Goal: Task Accomplishment & Management: Manage account settings

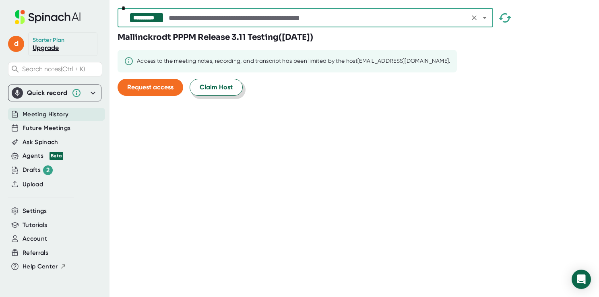
click at [224, 85] on span "Claim Host" at bounding box center [216, 88] width 33 height 10
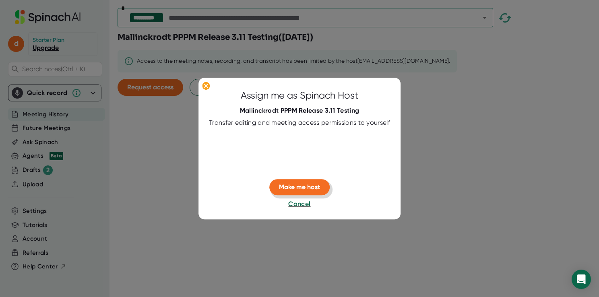
click at [305, 186] on span "Make me host" at bounding box center [299, 187] width 41 height 8
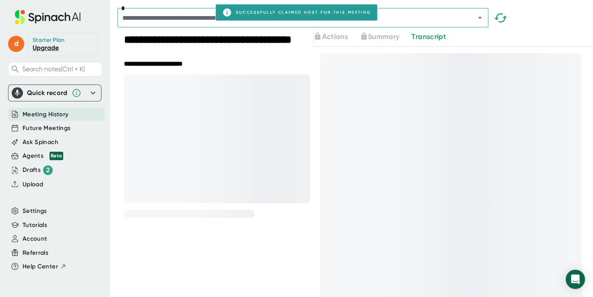
click at [483, 18] on icon "Open" at bounding box center [480, 18] width 10 height 10
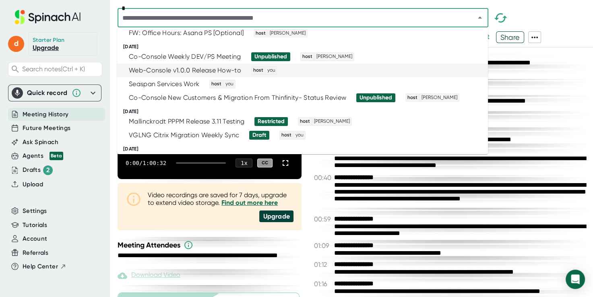
scroll to position [121, 0]
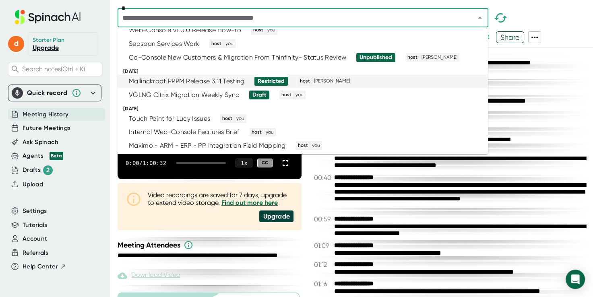
click at [292, 87] on li "Mallinckrodt PPPM Release 3.11 Testing Restricted host Jonathan Addison" at bounding box center [302, 81] width 371 height 14
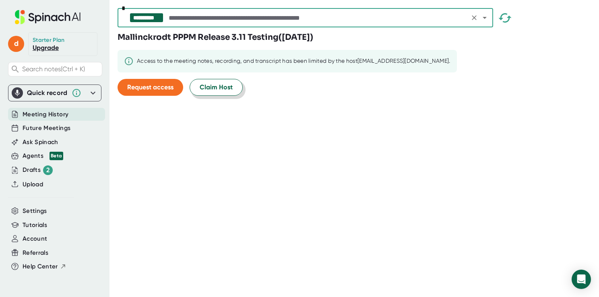
click at [227, 86] on span "Claim Host" at bounding box center [216, 88] width 33 height 10
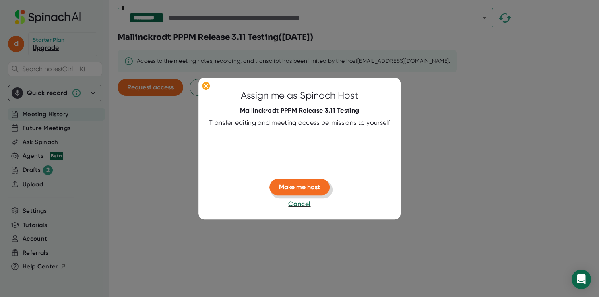
click at [316, 184] on span "Make me host" at bounding box center [299, 187] width 41 height 8
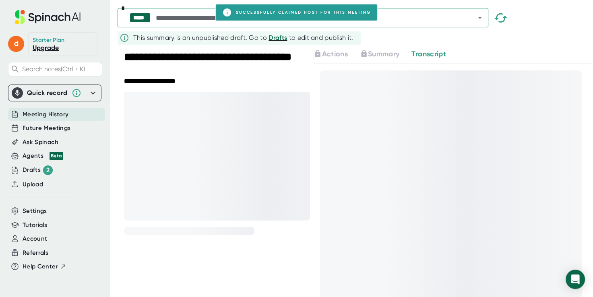
click at [470, 24] on div "***** *" at bounding box center [303, 17] width 371 height 19
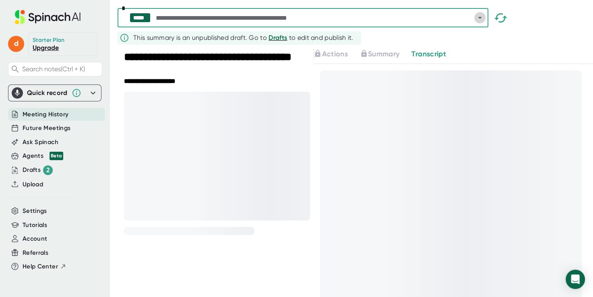
click at [485, 18] on button "Open" at bounding box center [479, 17] width 11 height 11
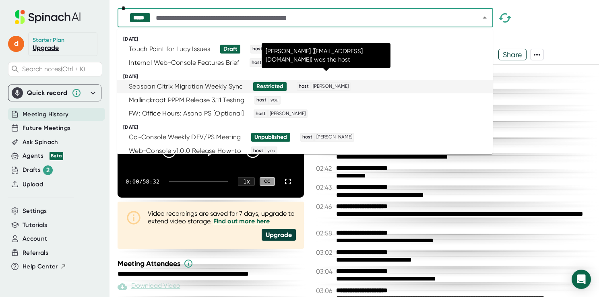
click at [327, 88] on span "[PERSON_NAME]" at bounding box center [331, 86] width 38 height 7
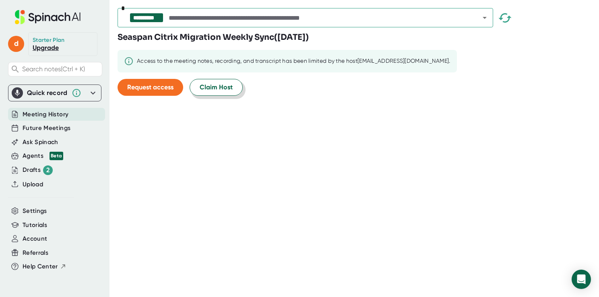
click at [216, 89] on span "Claim Host" at bounding box center [216, 88] width 33 height 10
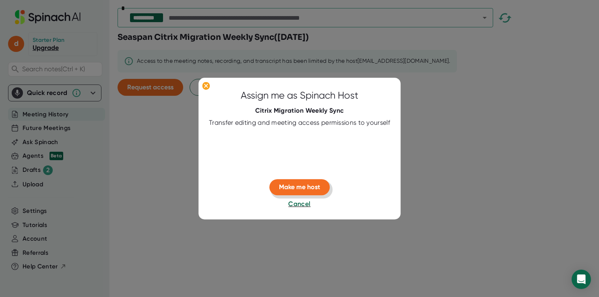
click at [308, 187] on span "Make me host" at bounding box center [299, 187] width 41 height 8
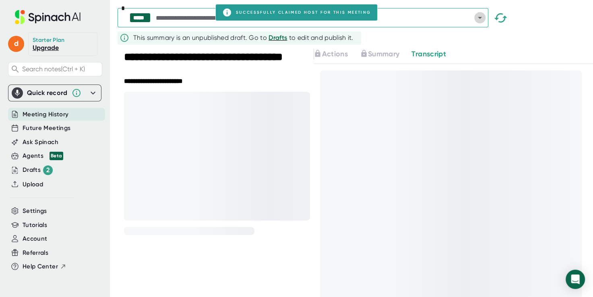
click at [476, 21] on icon "Open" at bounding box center [480, 18] width 10 height 10
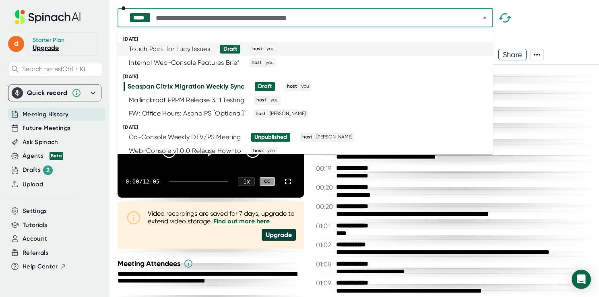
click at [537, 33] on div "***** * This summary is an unpublished draft. Go to Drafts to edit and publish …" at bounding box center [358, 24] width 481 height 49
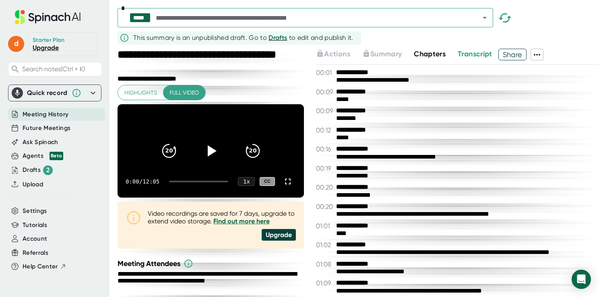
click at [364, 186] on b "**********" at bounding box center [366, 188] width 60 height 8
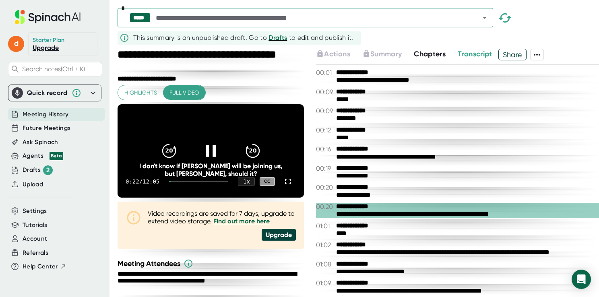
click at [206, 157] on icon at bounding box center [211, 151] width 20 height 20
click at [31, 171] on div "Drafts 2" at bounding box center [38, 170] width 30 height 10
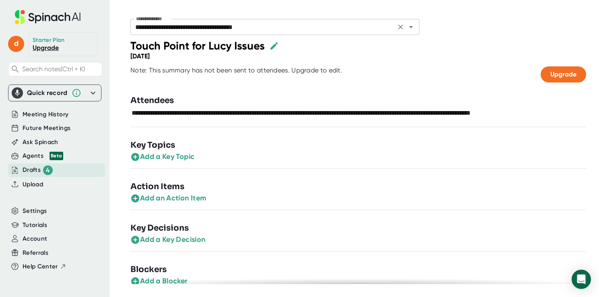
click at [413, 33] on div "**********" at bounding box center [274, 27] width 289 height 16
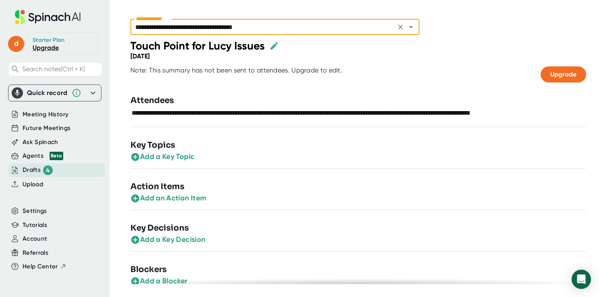
click at [412, 30] on icon "Open" at bounding box center [411, 27] width 10 height 10
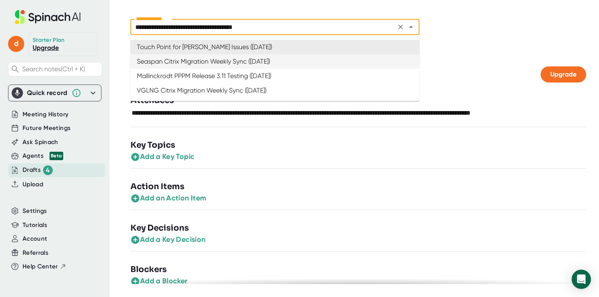
click at [448, 54] on div "Thursday, Aug 14th 2025" at bounding box center [358, 56] width 456 height 8
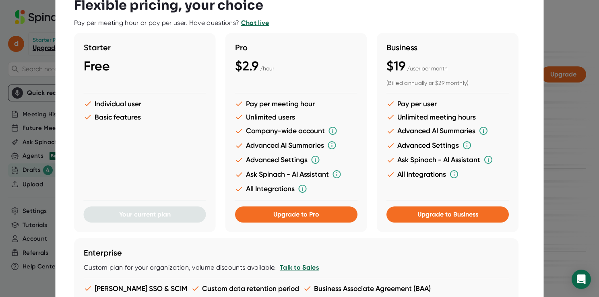
click at [155, 156] on div "Individual user Basic features" at bounding box center [145, 146] width 122 height 95
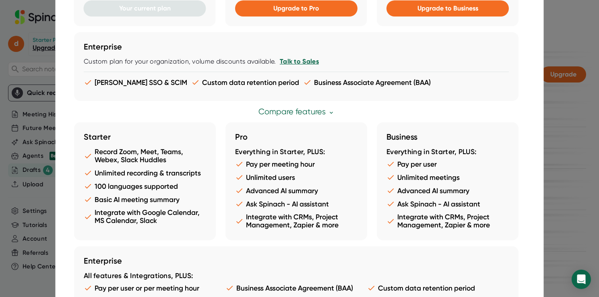
scroll to position [229, 0]
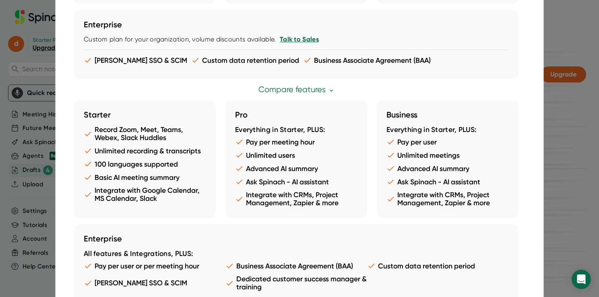
click at [310, 87] on link "Compare features" at bounding box center [296, 89] width 76 height 9
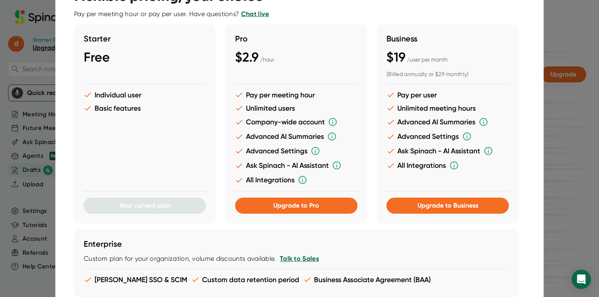
scroll to position [0, 0]
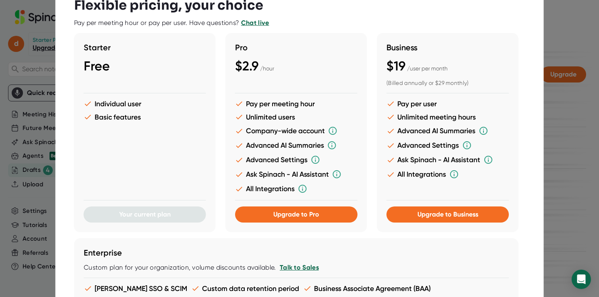
click at [581, 74] on div at bounding box center [299, 148] width 599 height 297
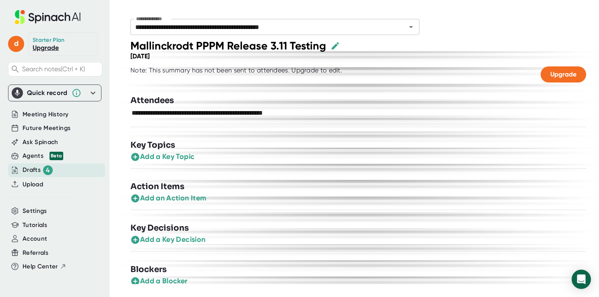
click at [296, 72] on div "Note: This summary has not been sent to attendees. Upgrade to edit." at bounding box center [236, 74] width 212 height 16
drag, startPoint x: 228, startPoint y: 70, endPoint x: 226, endPoint y: 73, distance: 4.4
click at [228, 70] on div "Note: This summary has not been sent to attendees. Upgrade to edit." at bounding box center [236, 74] width 212 height 16
click at [414, 26] on icon "Open" at bounding box center [411, 27] width 10 height 10
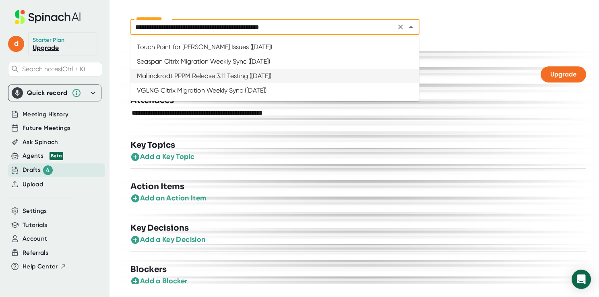
click at [317, 65] on li "Seaspan Citrix Migration Weekly Sync ([DATE])" at bounding box center [274, 61] width 289 height 14
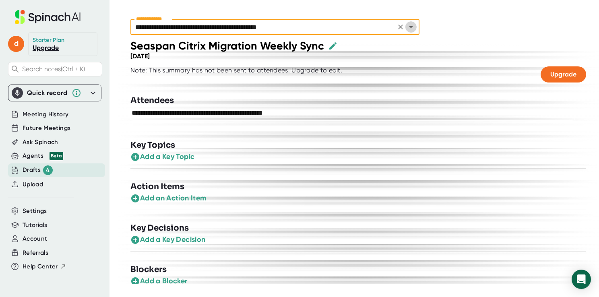
click at [415, 29] on button "Open" at bounding box center [410, 26] width 11 height 11
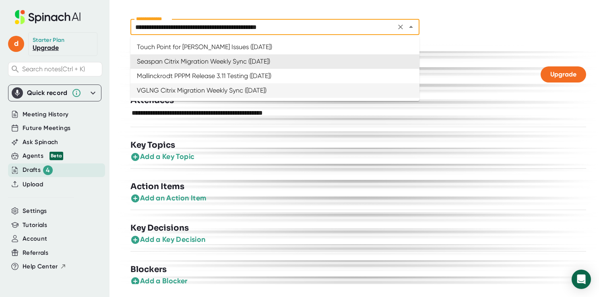
click at [280, 89] on li "VGLNG Citrix Migration Weekly Sync ([DATE])" at bounding box center [274, 90] width 289 height 14
type input "**********"
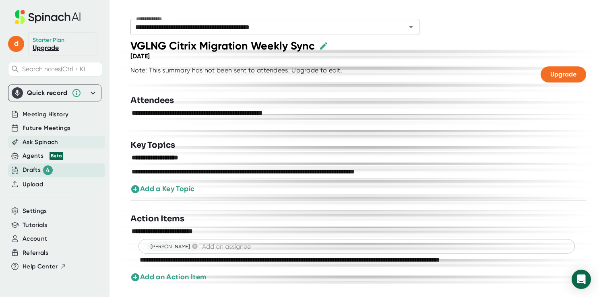
click at [43, 142] on span "Ask Spinach" at bounding box center [41, 142] width 36 height 9
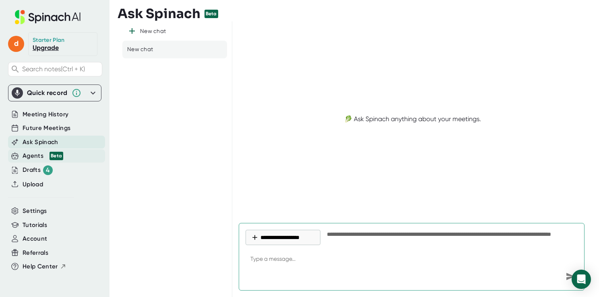
type textarea "x"
click at [62, 154] on div "Beta" at bounding box center [57, 156] width 14 height 8
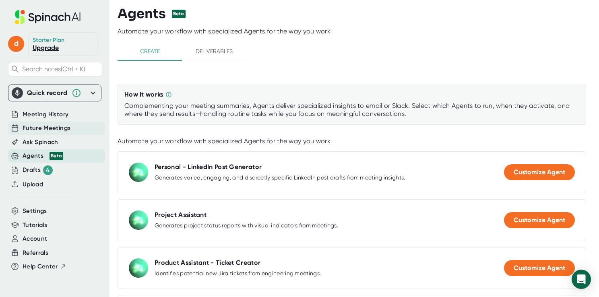
click at [68, 123] on div "Future Meetings" at bounding box center [56, 128] width 97 height 13
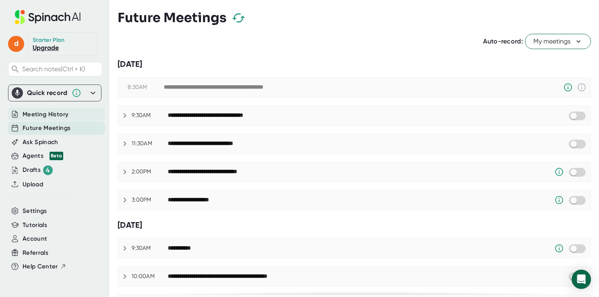
click at [52, 110] on span "Meeting History" at bounding box center [46, 114] width 46 height 9
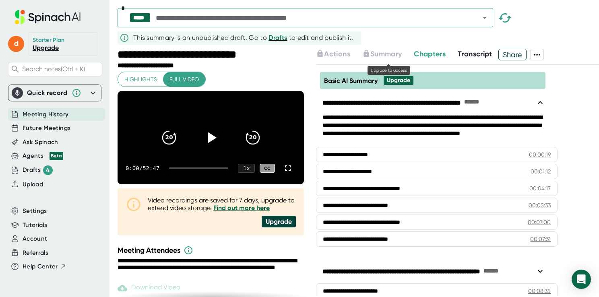
click at [377, 47] on div "***** * This summary is an unpublished draft. Go to Drafts to edit and publish …" at bounding box center [358, 24] width 481 height 49
click at [237, 18] on input "text" at bounding box center [310, 17] width 313 height 11
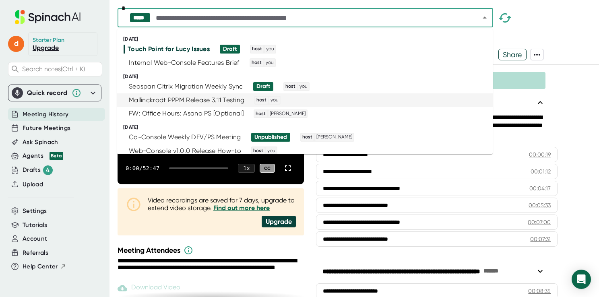
click at [225, 99] on div "Mallinckrodt PPPM Release 3.11 Testing" at bounding box center [187, 100] width 116 height 8
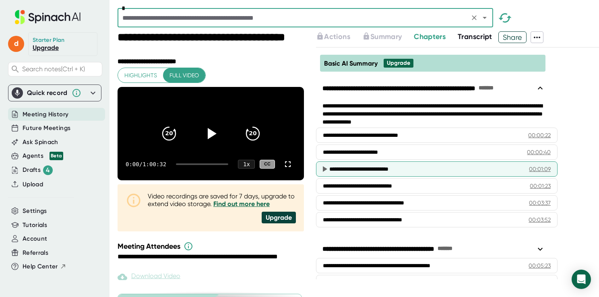
click at [324, 168] on icon at bounding box center [325, 169] width 4 height 6
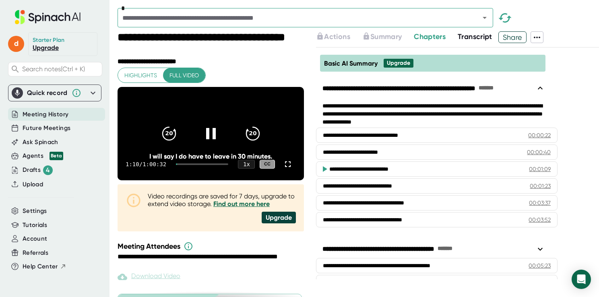
click at [324, 168] on icon at bounding box center [325, 169] width 4 height 6
click at [201, 135] on icon at bounding box center [211, 134] width 20 height 20
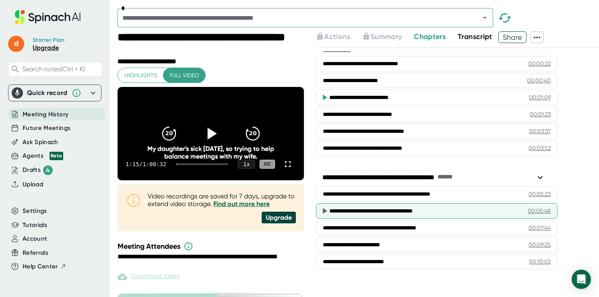
scroll to position [121, 0]
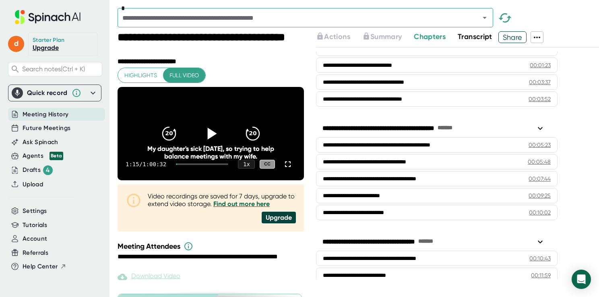
click at [538, 127] on icon at bounding box center [540, 129] width 10 height 10
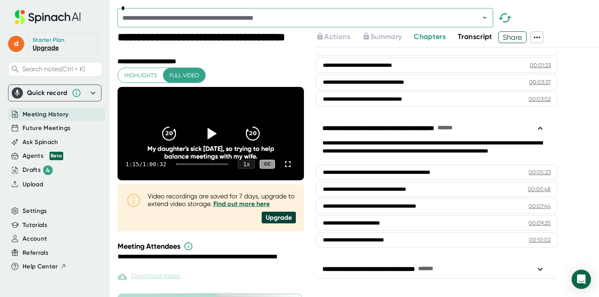
click at [538, 128] on icon at bounding box center [540, 129] width 10 height 10
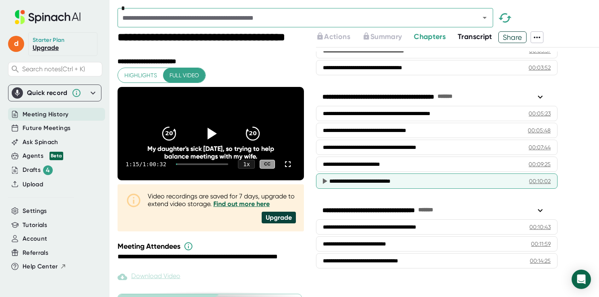
scroll to position [161, 0]
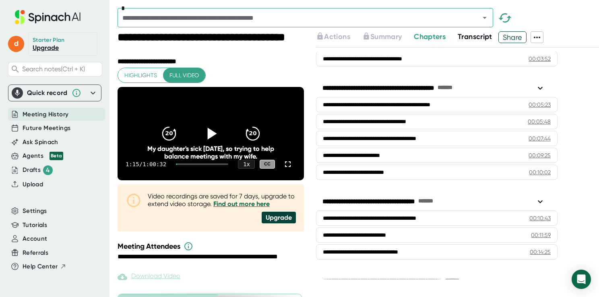
click at [534, 197] on div "**********" at bounding box center [433, 202] width 223 height 10
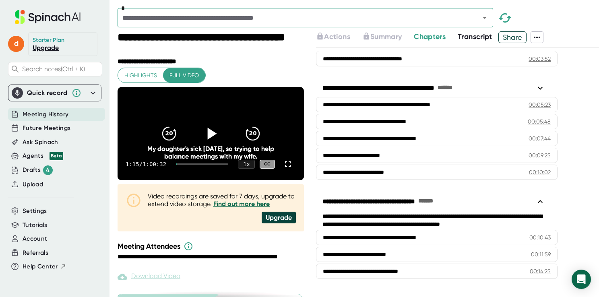
click at [536, 201] on icon at bounding box center [540, 202] width 10 height 10
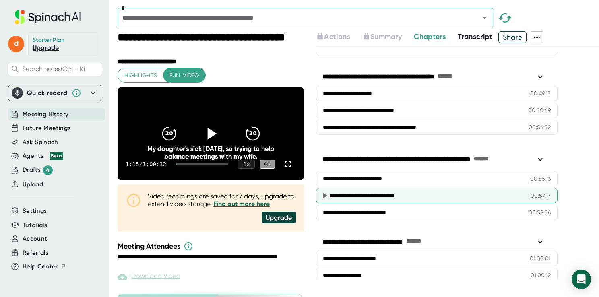
scroll to position [974, 0]
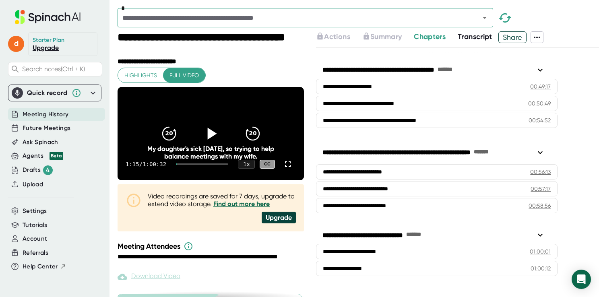
click at [537, 148] on icon at bounding box center [540, 153] width 10 height 10
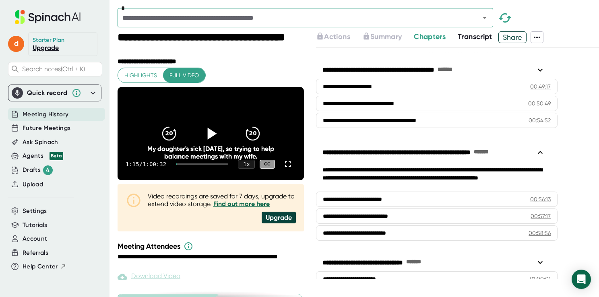
click at [537, 148] on icon at bounding box center [540, 153] width 10 height 10
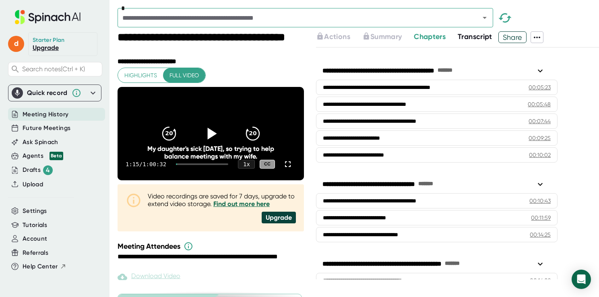
scroll to position [169, 0]
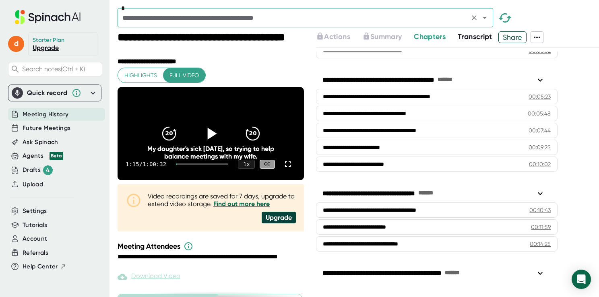
click at [237, 14] on input "text" at bounding box center [293, 17] width 347 height 11
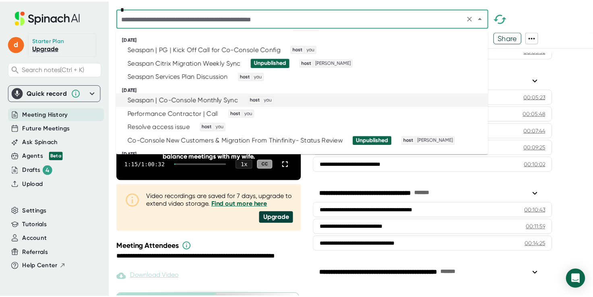
scroll to position [241, 0]
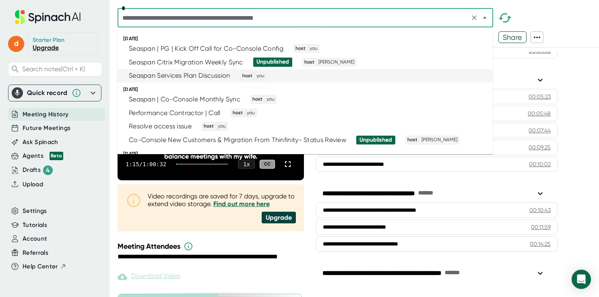
click at [223, 78] on div "Seaspan Services Plan Discussion" at bounding box center [179, 76] width 101 height 8
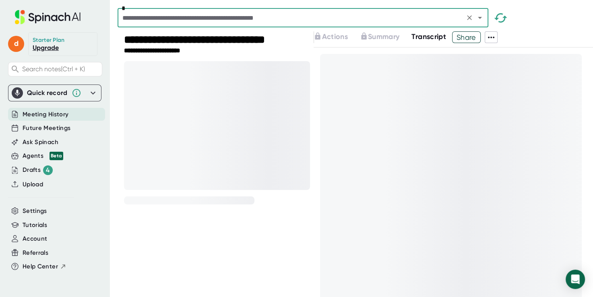
click at [248, 19] on input "text" at bounding box center [291, 17] width 342 height 11
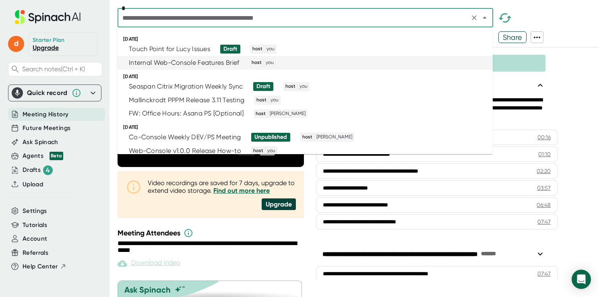
click at [574, 31] on div "Actions Summary Chapters Transcript Share" at bounding box center [457, 37] width 283 height 12
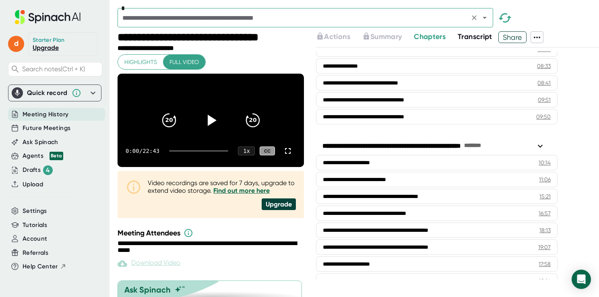
scroll to position [201, 0]
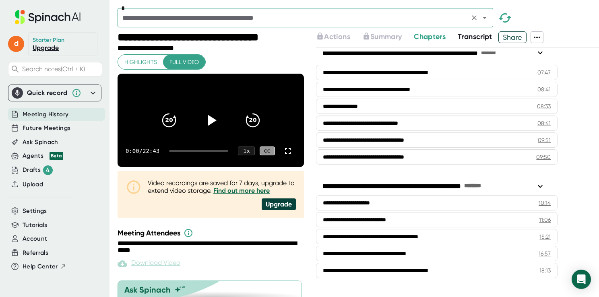
click at [232, 10] on div "*" at bounding box center [305, 17] width 375 height 19
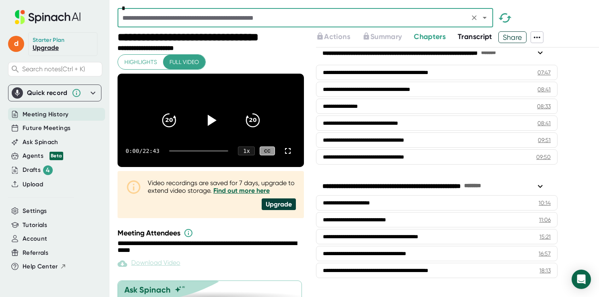
click at [232, 12] on input "text" at bounding box center [293, 17] width 347 height 11
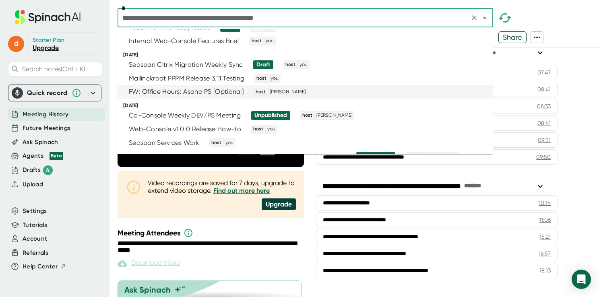
scroll to position [40, 0]
